Goal: Transaction & Acquisition: Purchase product/service

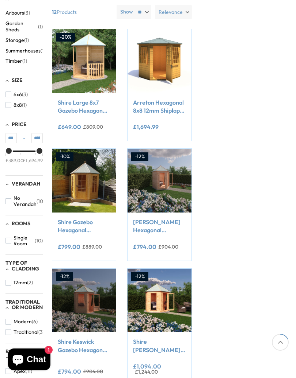
scroll to position [149, 0]
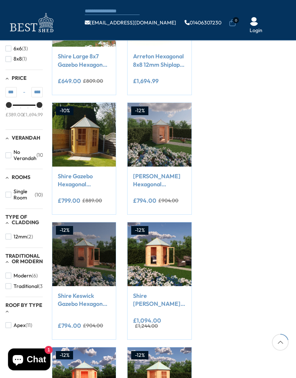
click at [96, 192] on div "Shire Gazebo Hexagonal Summerhouse 6x6 12mm Cladding" at bounding box center [84, 183] width 53 height 22
click at [95, 201] on del "£889.00" at bounding box center [92, 200] width 20 height 5
click at [96, 147] on button "Add to Cart" at bounding box center [83, 152] width 49 height 14
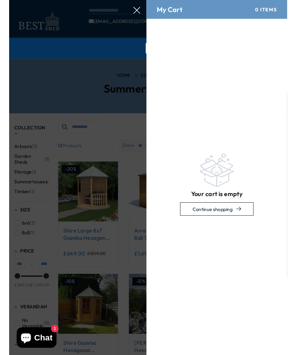
scroll to position [0, 0]
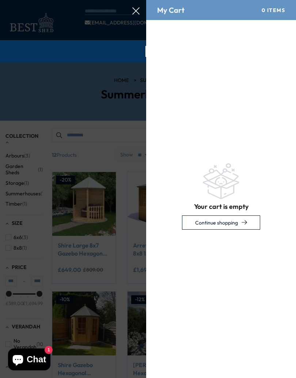
click at [88, 0] on div at bounding box center [148, 0] width 296 height 0
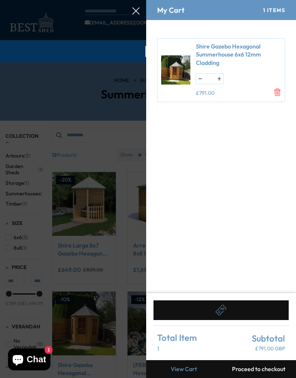
click at [111, 0] on div at bounding box center [148, 0] width 296 height 0
click at [103, 0] on div at bounding box center [148, 0] width 296 height 0
click at [229, 348] on div "Total Item 1 Subtotal £791.00 GBP" at bounding box center [220, 339] width 135 height 27
click at [139, 0] on div at bounding box center [148, 0] width 296 height 0
click at [281, 11] on div "1 Items" at bounding box center [274, 10] width 22 height 6
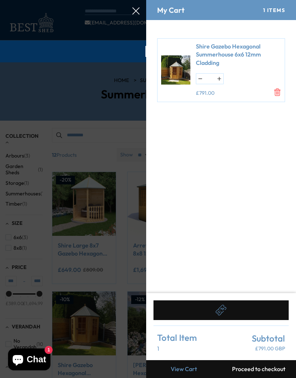
click at [275, 76] on div "Shire Gazebo Hexagonal Summerhouse 6x6 12mm Cladding * £791.00" at bounding box center [235, 70] width 90 height 56
click at [240, 154] on form "Shire Gazebo Hexagonal Summerhouse 6x6 12mm Cladding * £791.00" at bounding box center [221, 156] width 150 height 273
click at [271, 284] on form "Shire Gazebo Hexagonal Summerhouse 6x6 12mm Cladding * £791.00" at bounding box center [221, 156] width 150 height 273
click at [271, 355] on button "Proceed to checkout" at bounding box center [258, 369] width 75 height 18
